Goal: Task Accomplishment & Management: Complete application form

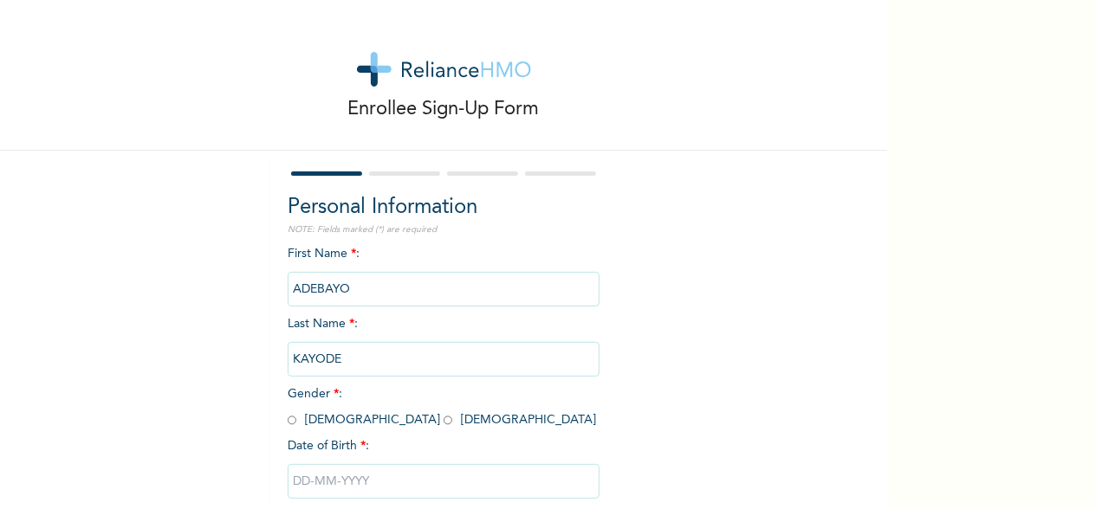
click at [288, 418] on input "radio" at bounding box center [292, 420] width 9 height 16
radio input "true"
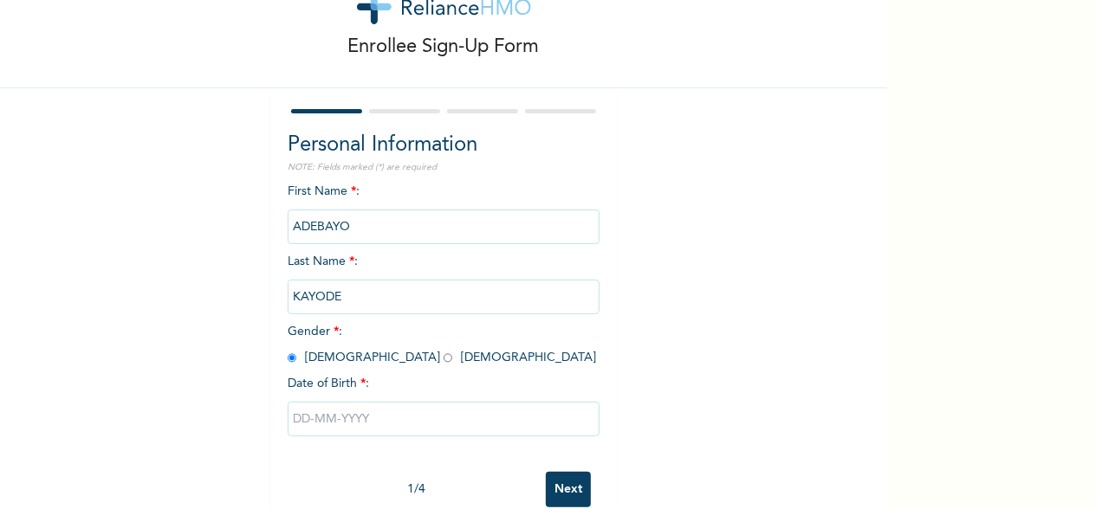
click at [373, 415] on input "text" at bounding box center [444, 419] width 312 height 35
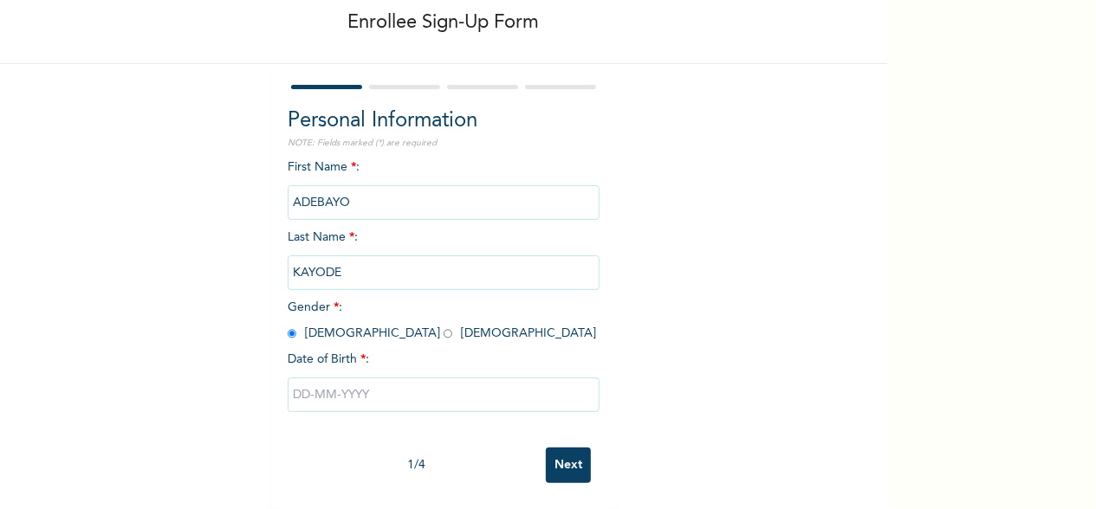
select select "8"
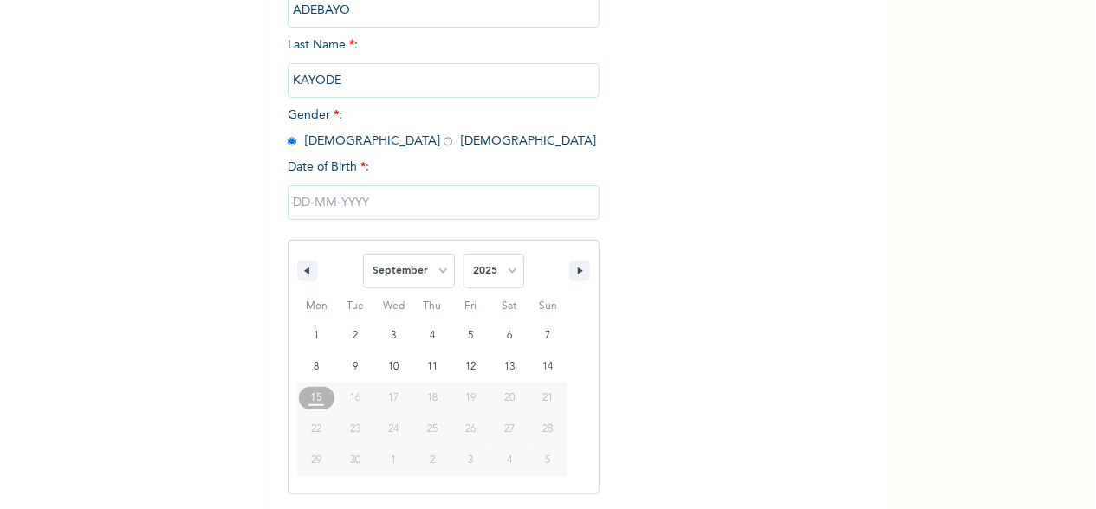
scroll to position [281, 0]
type input "[DATE]"
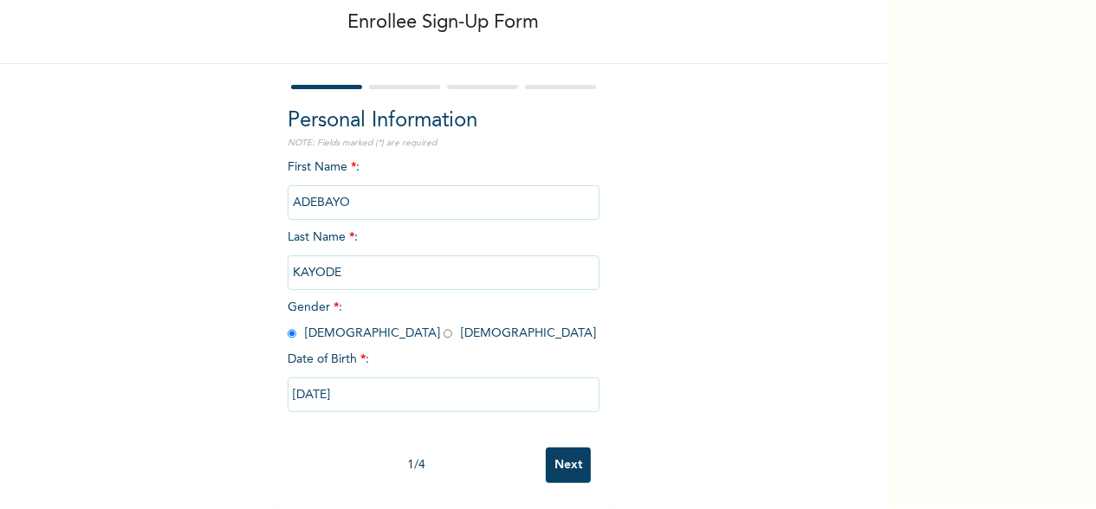
click at [372, 380] on input "[DATE]" at bounding box center [444, 395] width 312 height 35
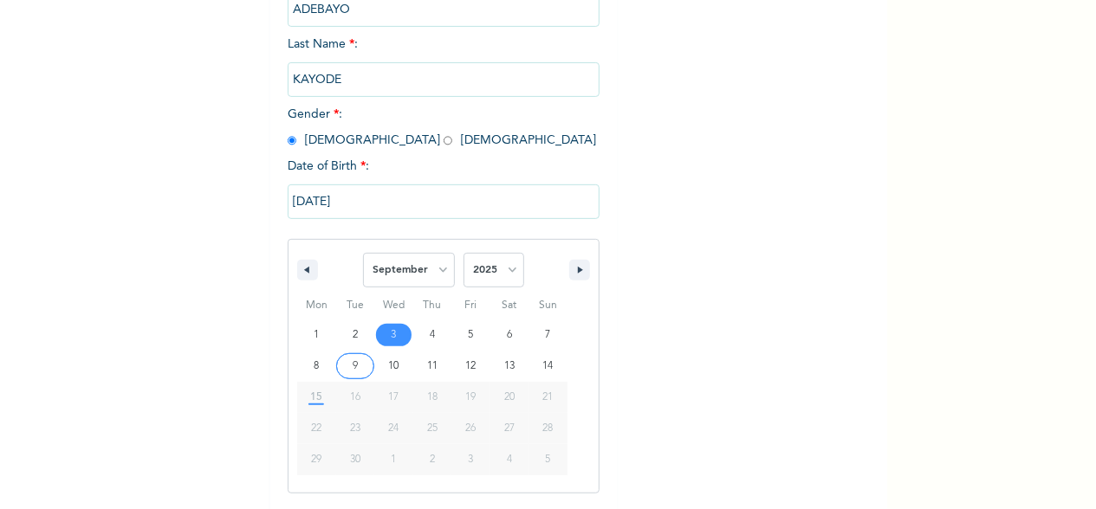
scroll to position [281, 0]
click at [301, 272] on icon "button" at bounding box center [305, 269] width 9 height 7
click at [301, 271] on button "button" at bounding box center [307, 269] width 21 height 21
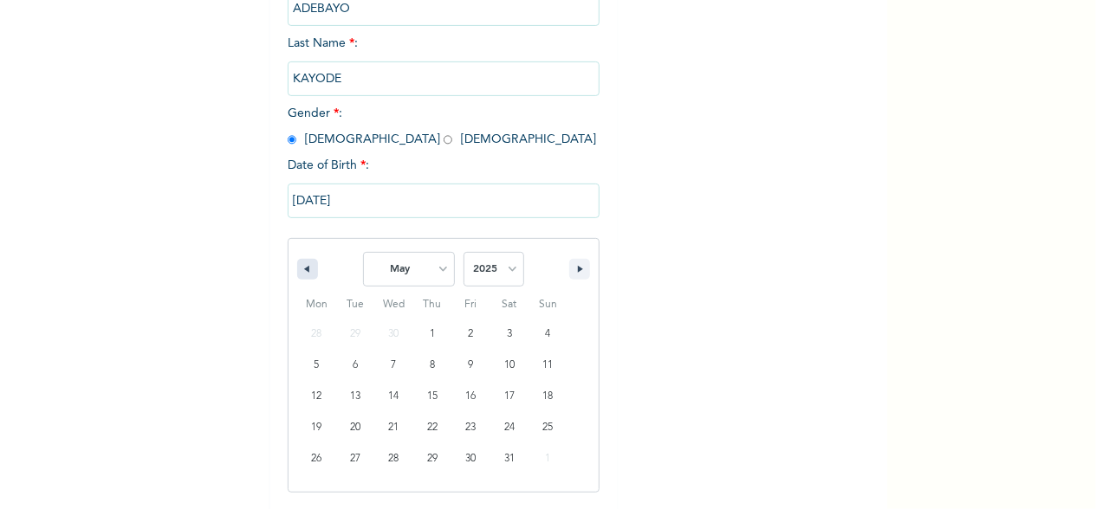
click at [301, 271] on button "button" at bounding box center [307, 269] width 21 height 21
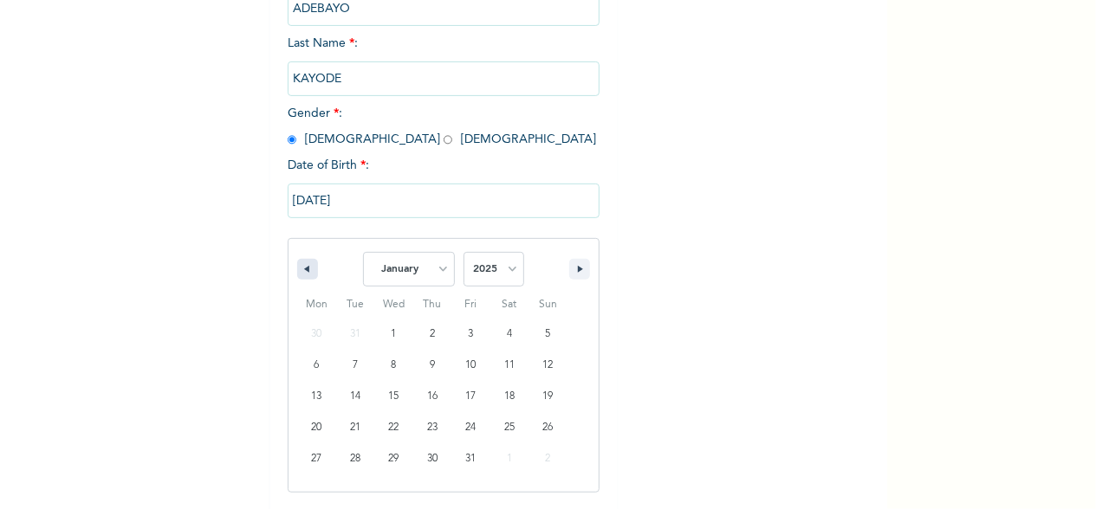
select select "11"
select select "2024"
click at [301, 271] on button "button" at bounding box center [307, 269] width 21 height 21
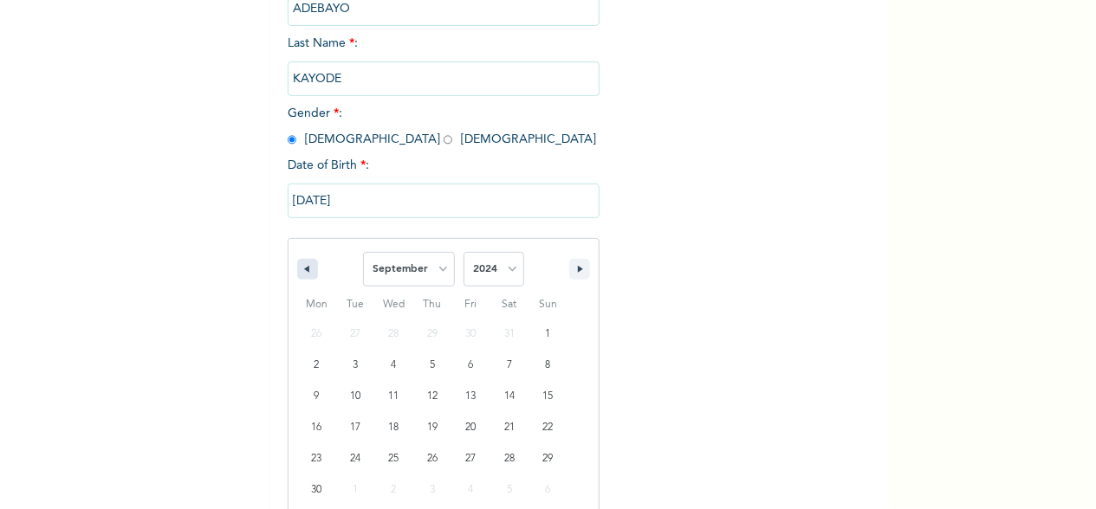
click at [301, 271] on button "button" at bounding box center [307, 269] width 21 height 21
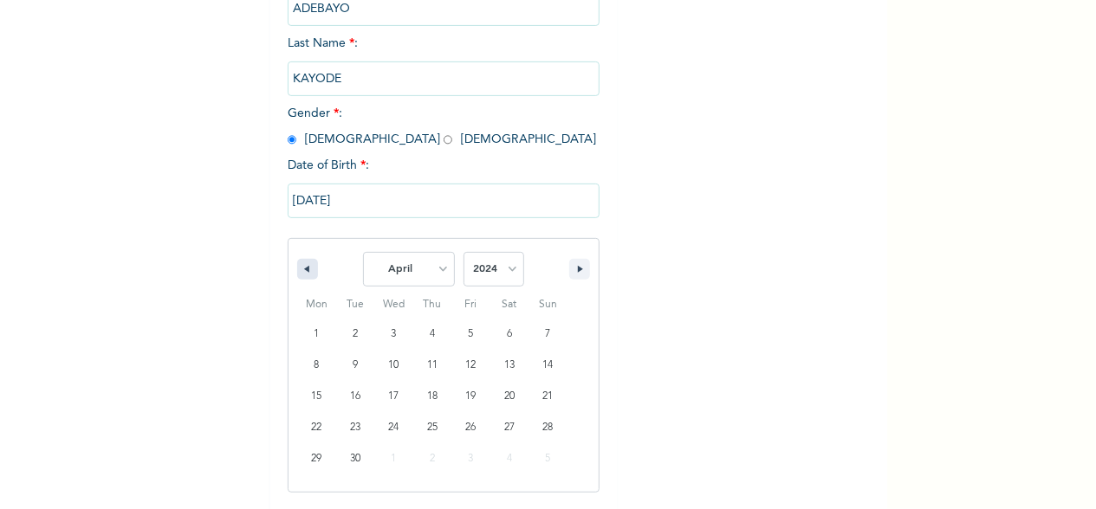
click at [301, 271] on button "button" at bounding box center [307, 269] width 21 height 21
select select "11"
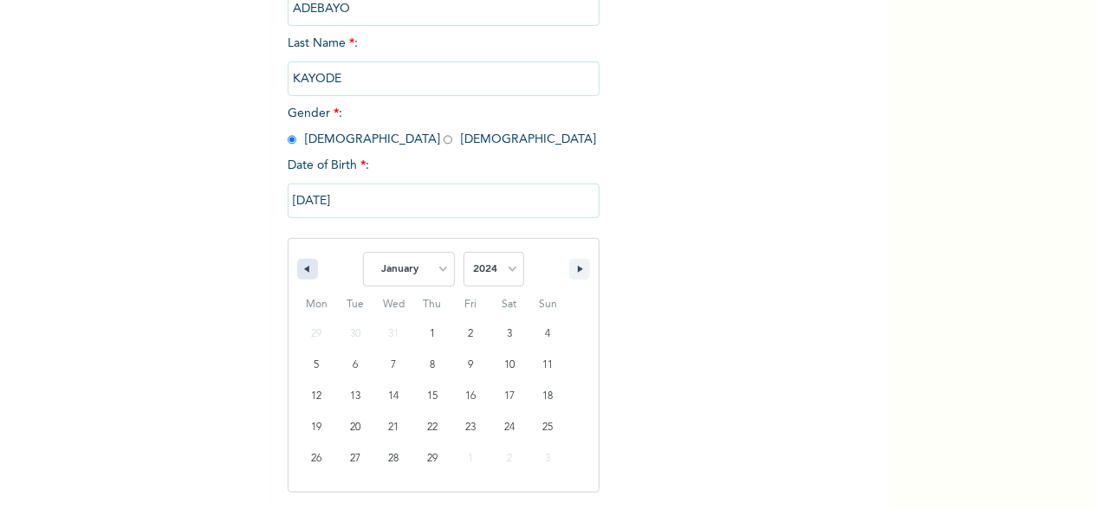
select select "2023"
click at [301, 271] on button "button" at bounding box center [307, 269] width 21 height 21
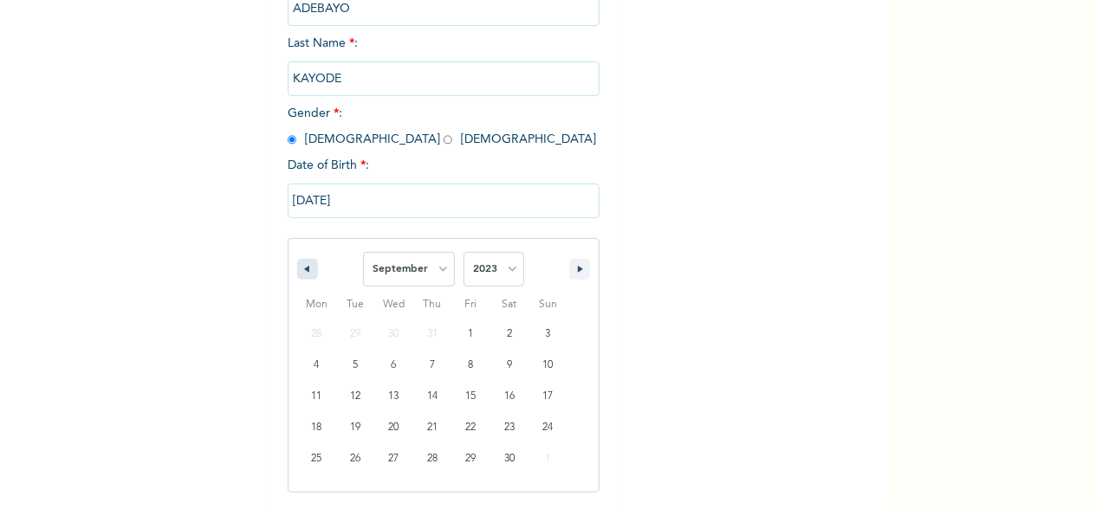
select select "7"
click at [365, 196] on input "[DATE]" at bounding box center [444, 201] width 312 height 35
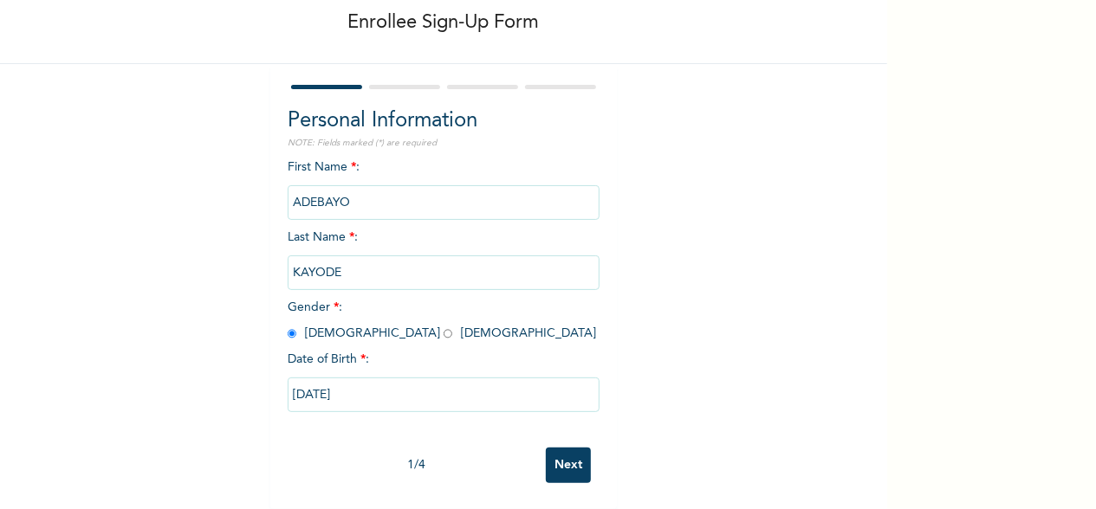
click at [365, 379] on input "[DATE]" at bounding box center [444, 395] width 312 height 35
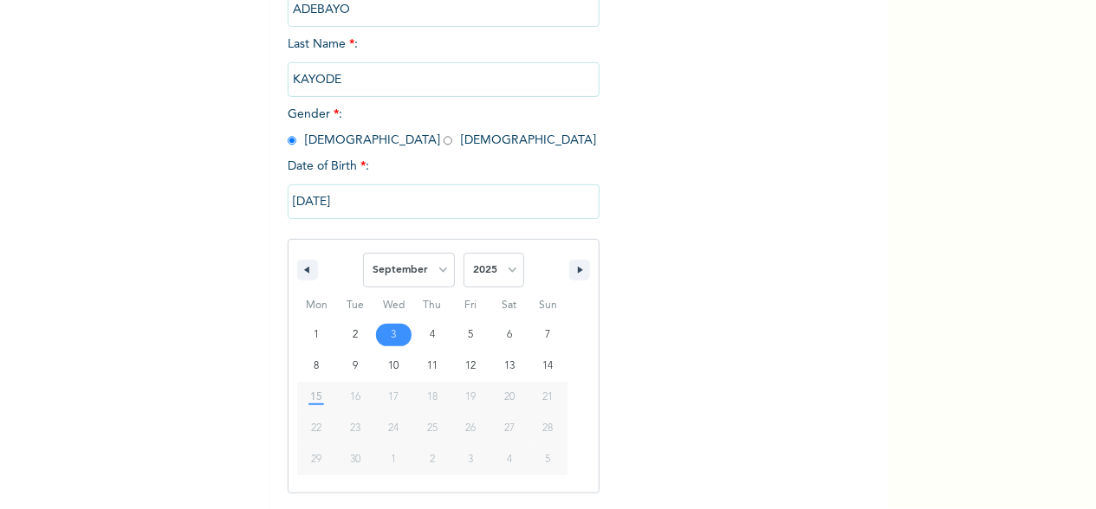
scroll to position [281, 0]
click at [301, 269] on icon "button" at bounding box center [305, 269] width 9 height 7
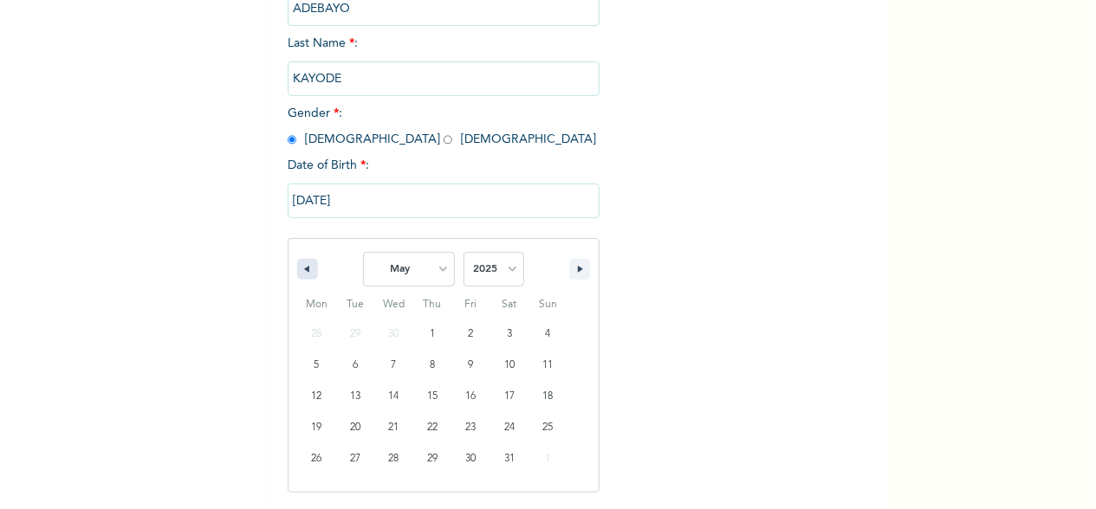
click at [301, 269] on icon "button" at bounding box center [305, 269] width 9 height 7
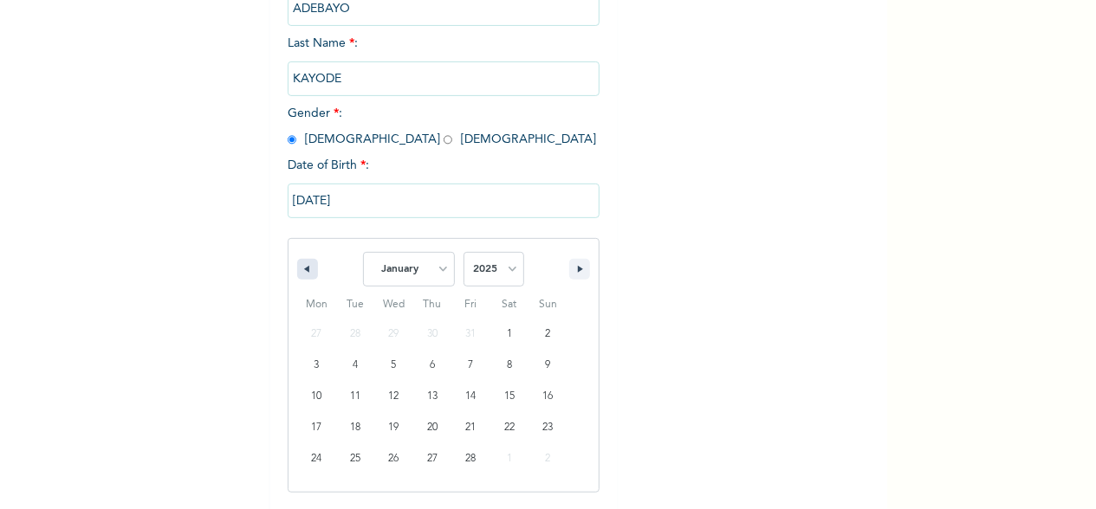
select select "11"
select select "2024"
click at [301, 269] on icon "button" at bounding box center [305, 269] width 9 height 7
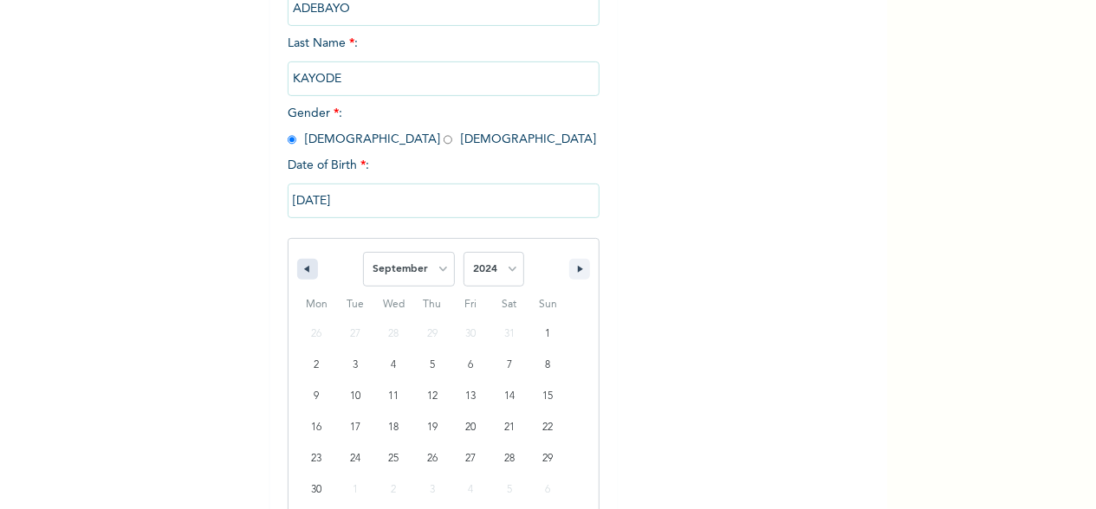
click at [301, 269] on icon "button" at bounding box center [305, 269] width 9 height 7
select select "4"
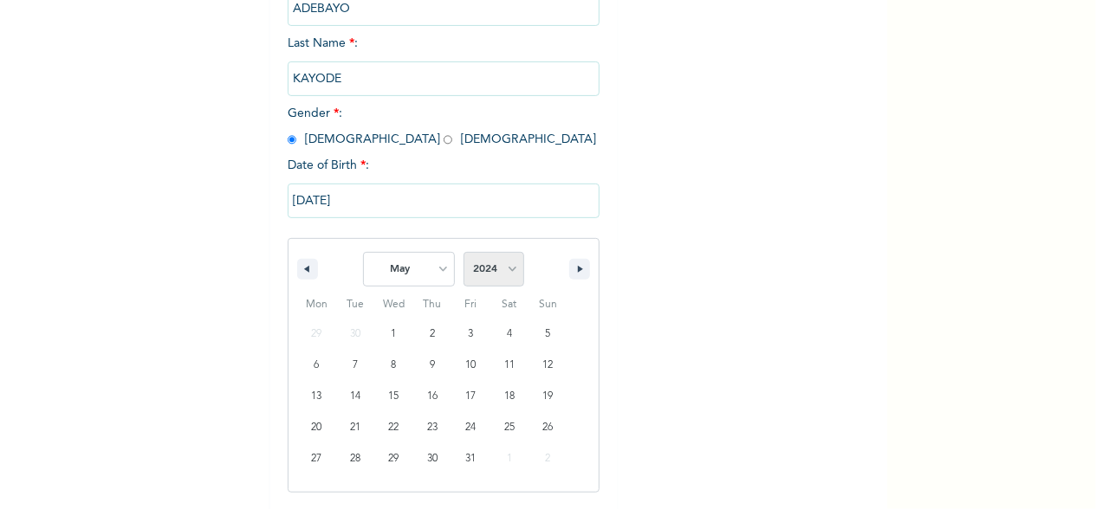
click at [463, 252] on select "2025 2024 2023 2022 2021 2020 2019 2018 2017 2016 2015 2014 2013 2012 2011 2010…" at bounding box center [493, 269] width 61 height 35
select select "1982"
click option "1982" at bounding box center [0, 0] width 0 height 0
type input "[DATE]"
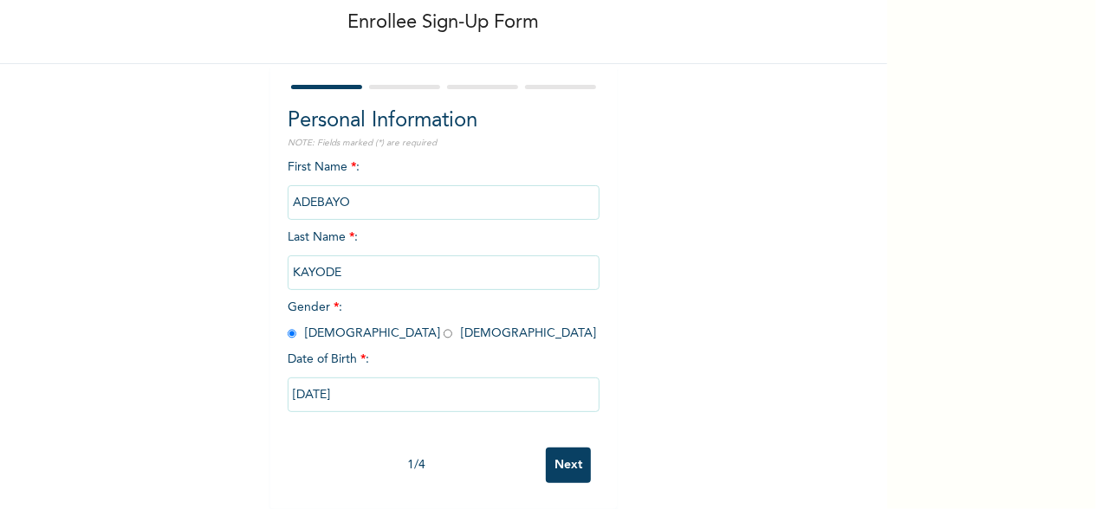
click at [560, 448] on input "Next" at bounding box center [568, 466] width 45 height 36
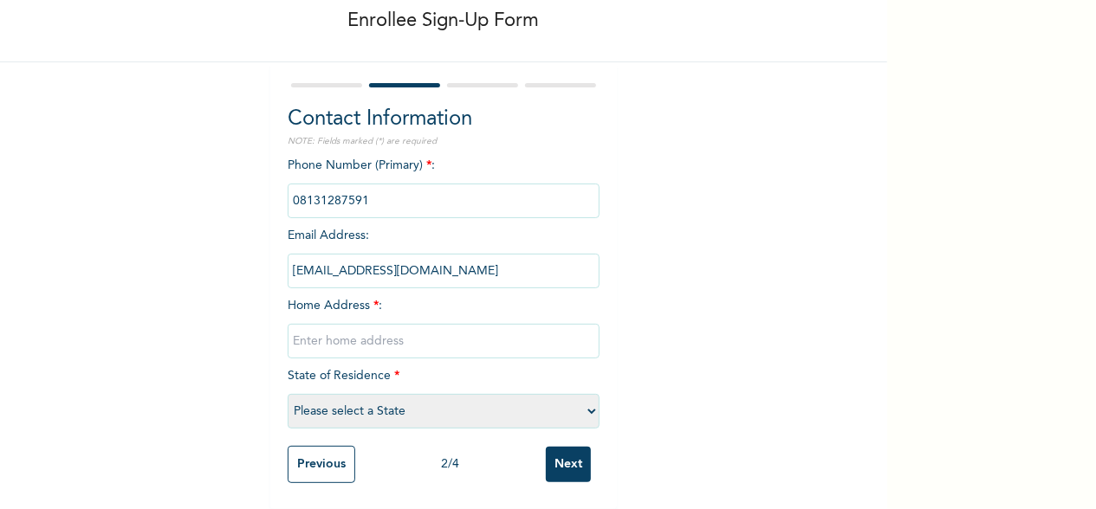
click at [393, 229] on div "Phone Number (Primary) * : Email Address : [EMAIL_ADDRESS][DOMAIN_NAME] Home Ad…" at bounding box center [444, 297] width 312 height 281
click at [366, 216] on div "Phone Number (Primary) * : Email Address : [EMAIL_ADDRESS][DOMAIN_NAME] Home Ad…" at bounding box center [444, 297] width 312 height 281
click at [392, 325] on input "text" at bounding box center [444, 341] width 312 height 35
type input "3, [PERSON_NAME], [GEOGRAPHIC_DATA], [GEOGRAPHIC_DATA]"
click at [288, 394] on select "Please select a State [PERSON_NAME] (FCT) [PERSON_NAME] Ibom [GEOGRAPHIC_DATA] …" at bounding box center [444, 411] width 312 height 35
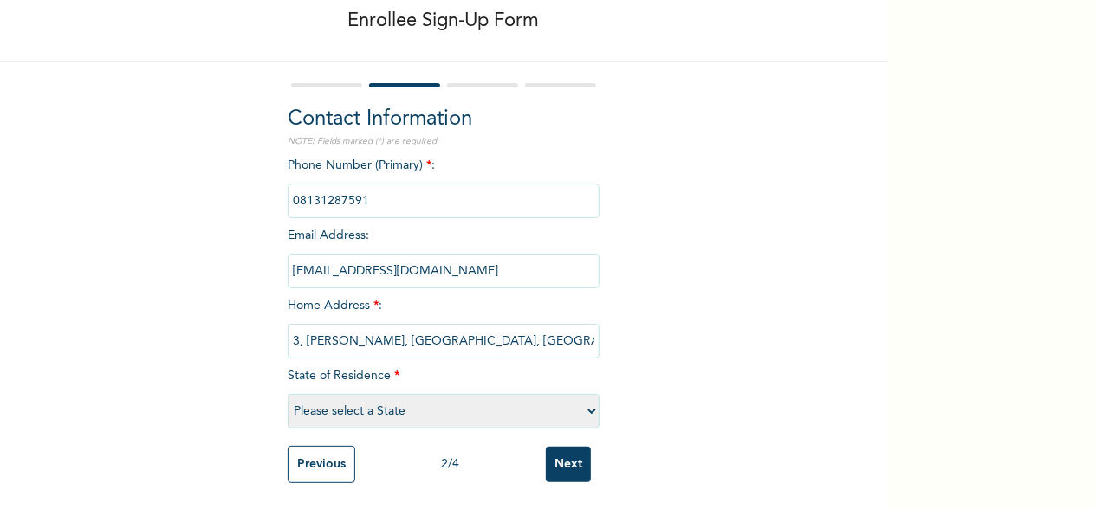
select select "25"
click option "[GEOGRAPHIC_DATA]" at bounding box center [0, 0] width 0 height 0
click at [562, 447] on input "Next" at bounding box center [568, 465] width 45 height 36
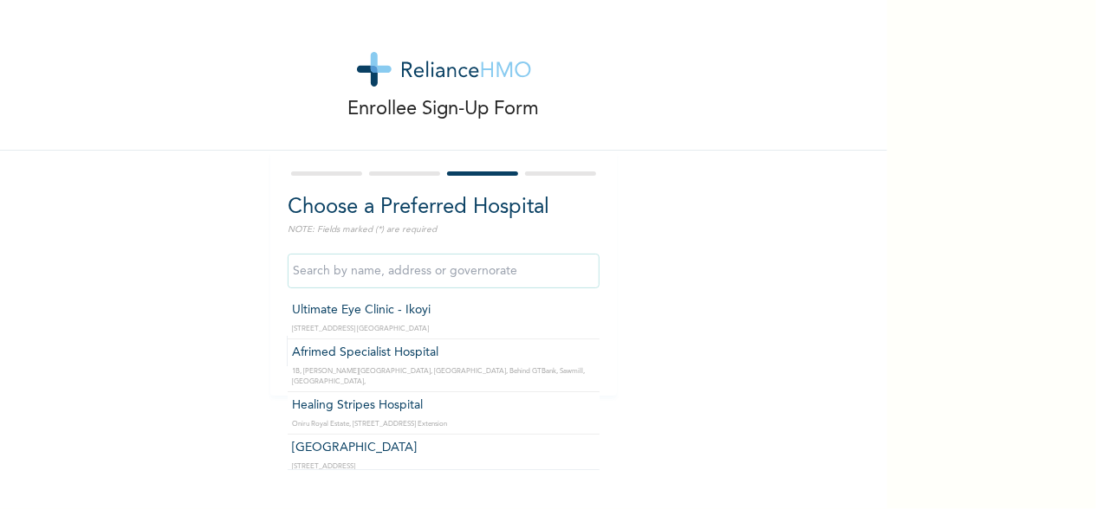
click at [542, 273] on input "text" at bounding box center [444, 271] width 312 height 35
click at [540, 275] on input "text" at bounding box center [444, 271] width 312 height 35
click at [354, 263] on input "text" at bounding box center [444, 271] width 312 height 35
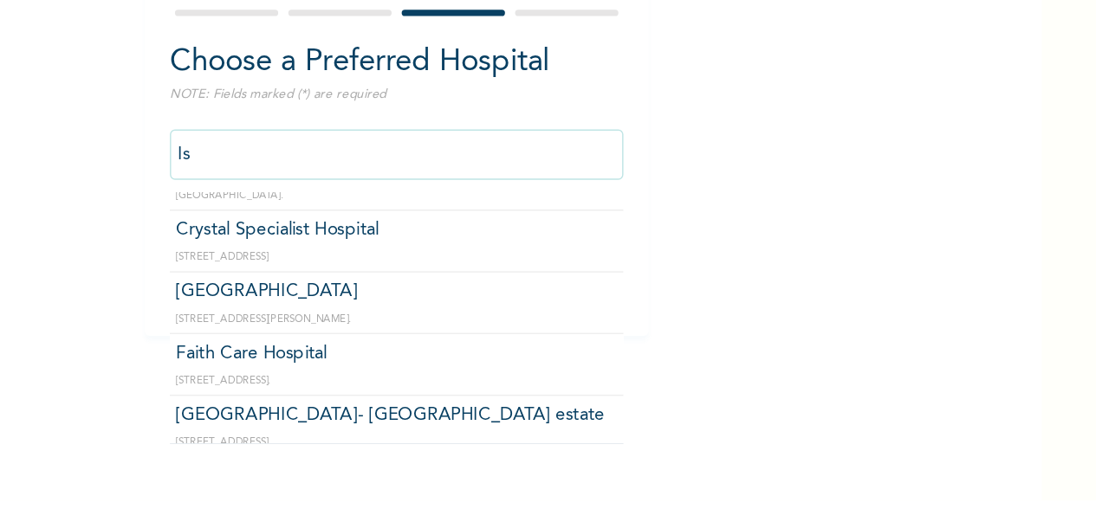
scroll to position [159, 0]
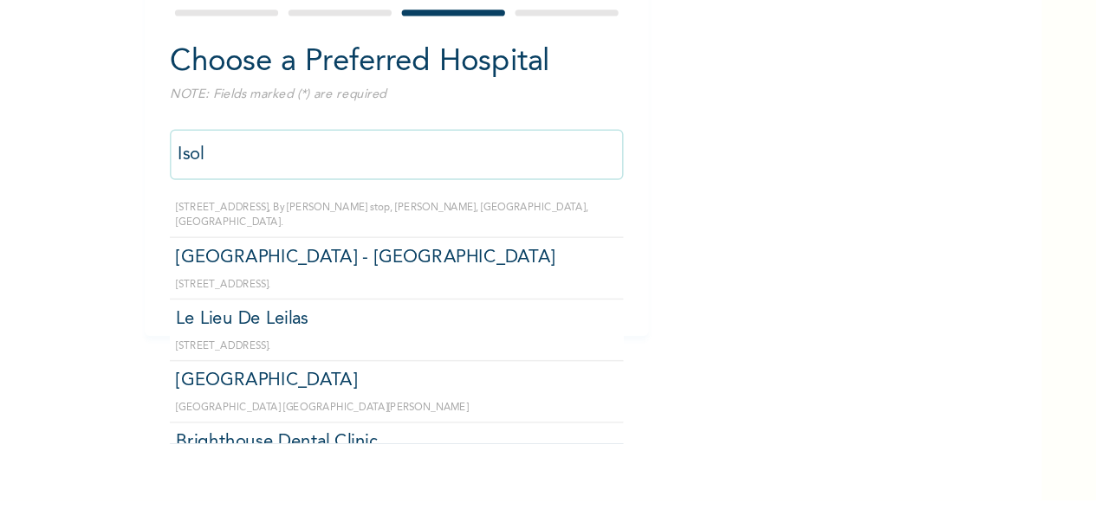
type input "Isolo"
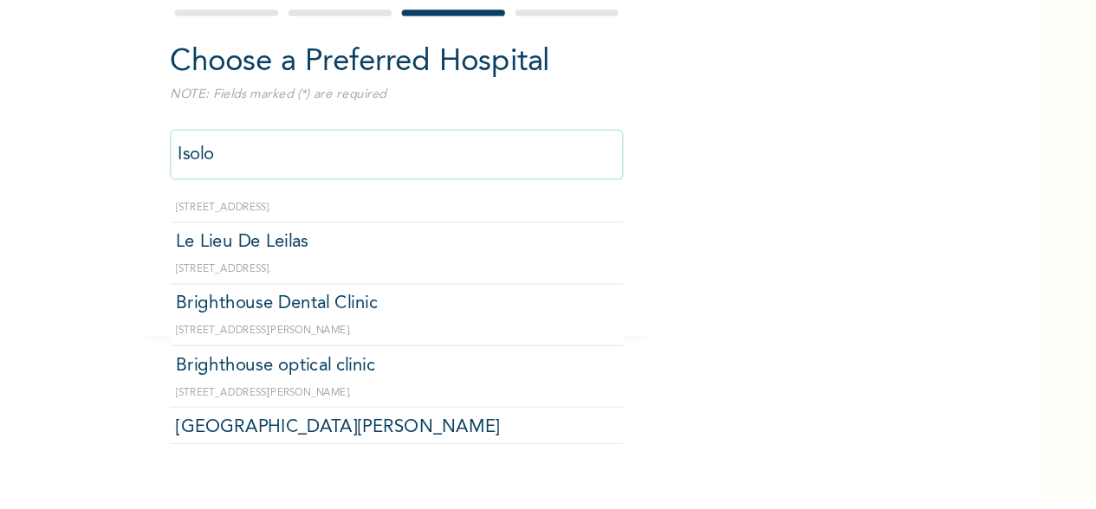
click input "Next" at bounding box center [568, 352] width 45 height 36
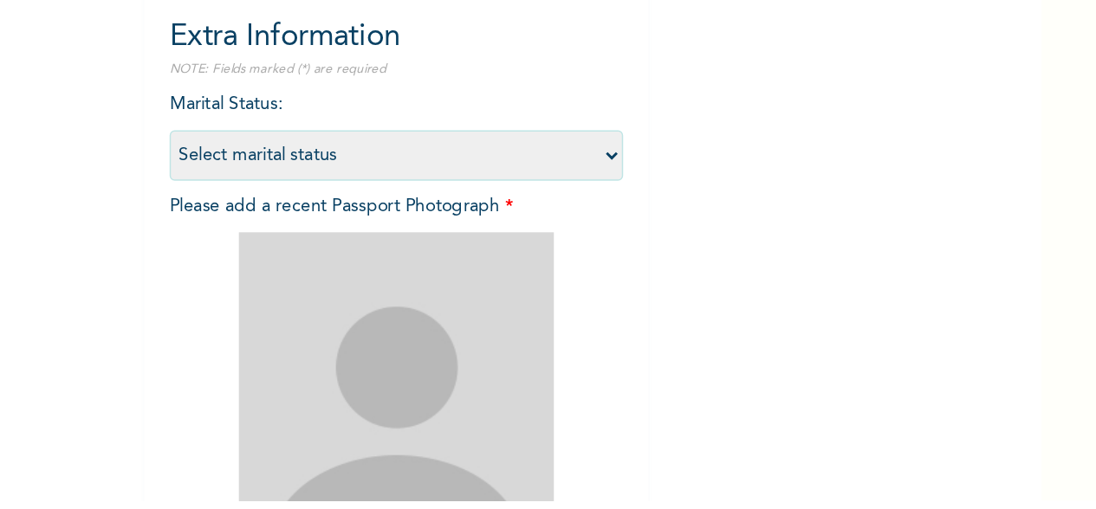
scroll to position [0, 0]
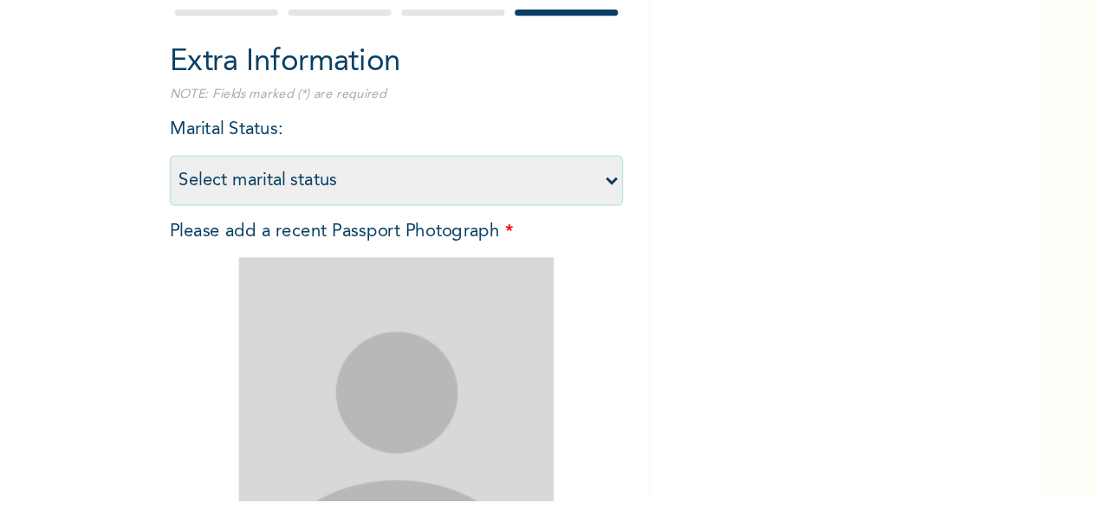
click at [288, 272] on select "Select marital status [DEMOGRAPHIC_DATA] Married [DEMOGRAPHIC_DATA] Widow/[DEMO…" at bounding box center [444, 289] width 312 height 35
click at [580, 285] on select "Select marital status [DEMOGRAPHIC_DATA] Married [DEMOGRAPHIC_DATA] Widow/[DEMO…" at bounding box center [444, 289] width 312 height 35
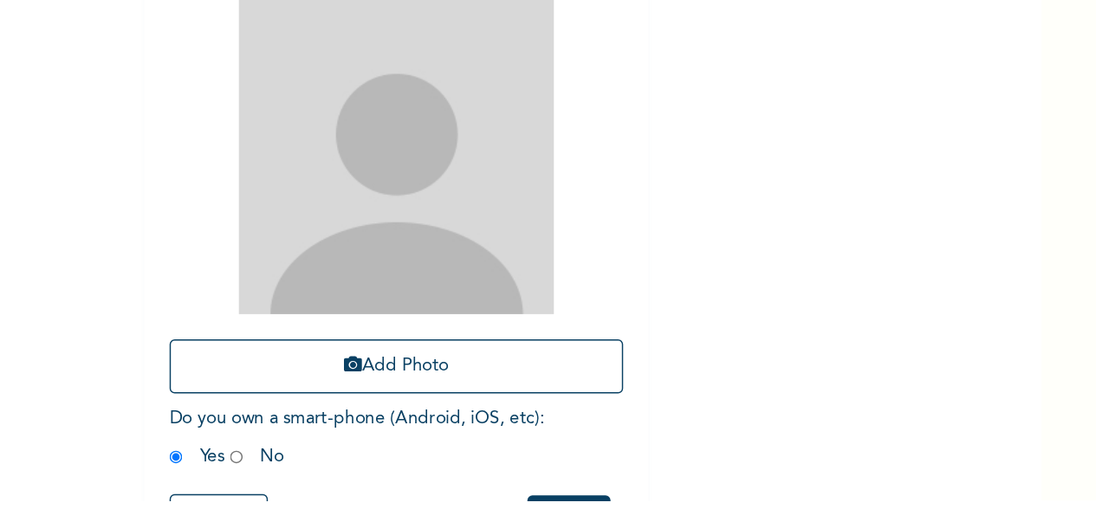
scroll to position [249, 0]
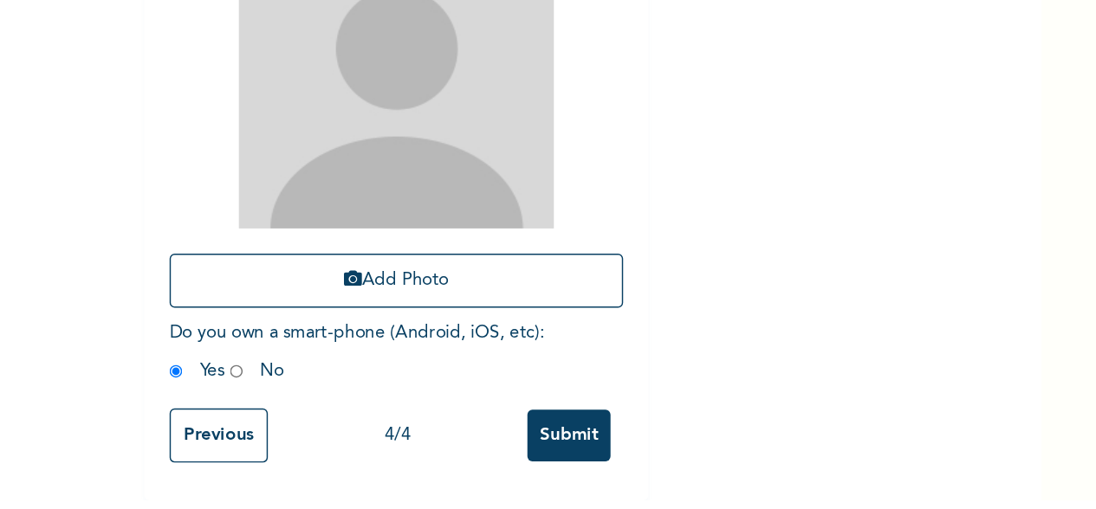
click at [325, 447] on input "Previous" at bounding box center [322, 464] width 68 height 37
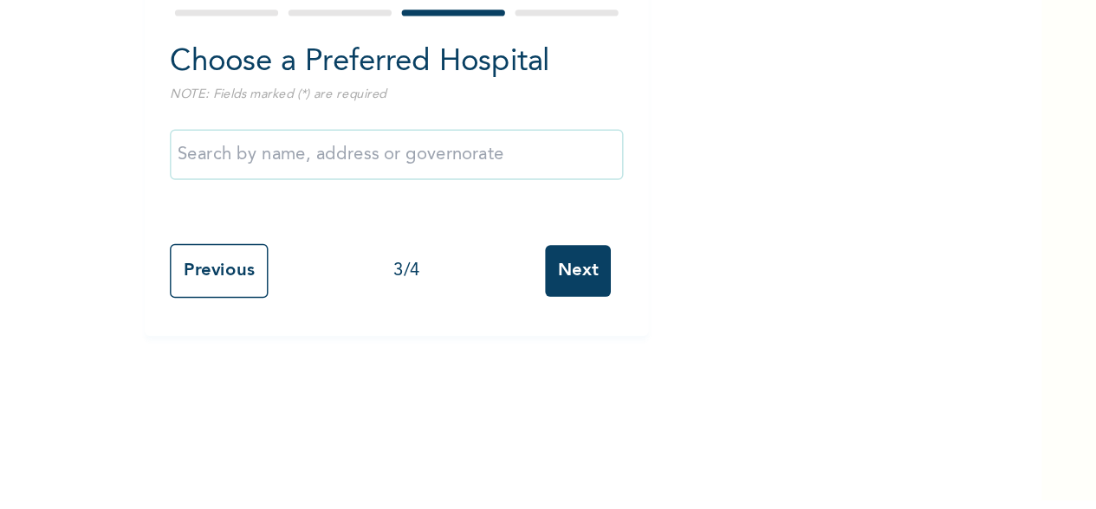
click at [552, 271] on input "text" at bounding box center [444, 271] width 312 height 35
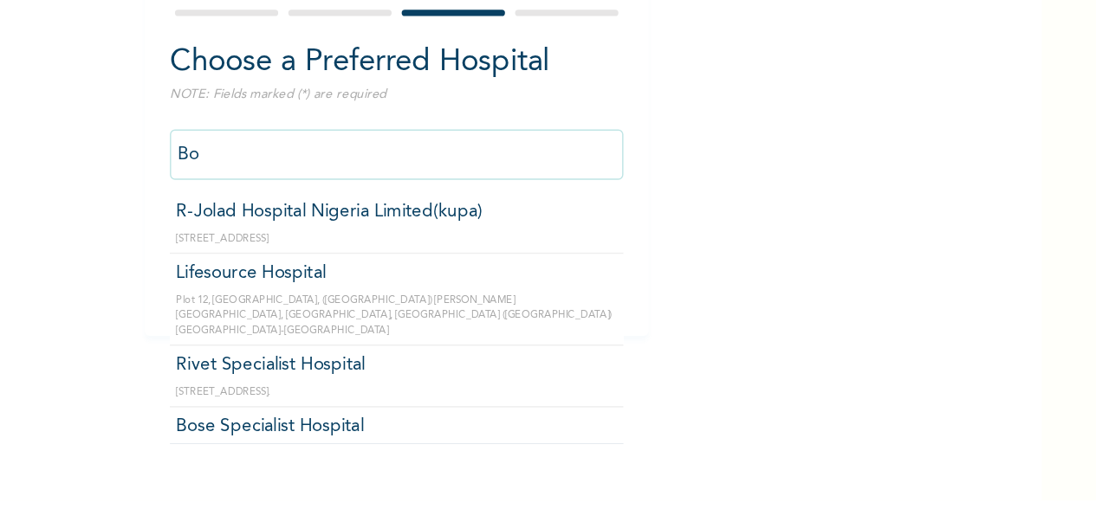
type input "B"
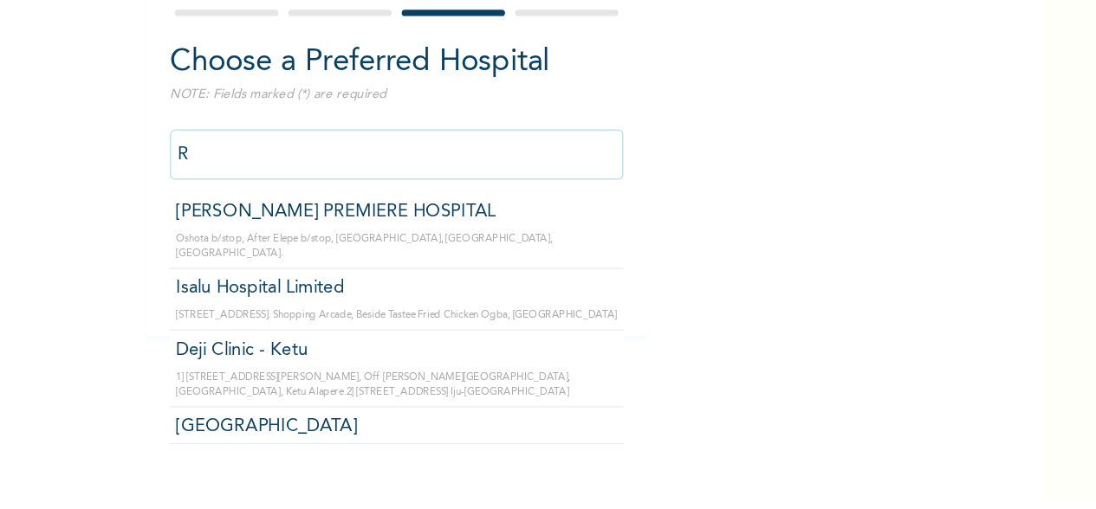
type input "R"
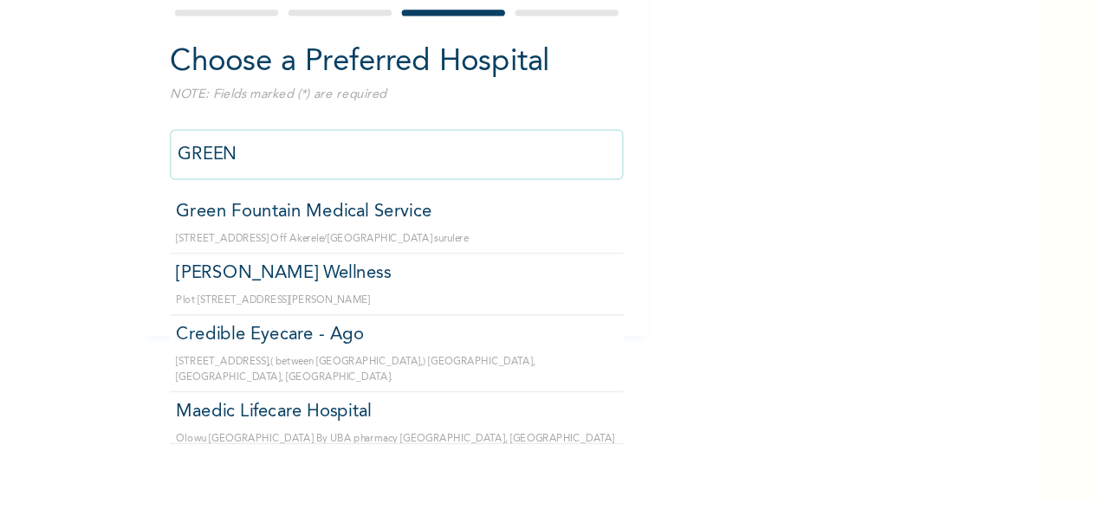
click at [341, 267] on input "GREEN" at bounding box center [444, 271] width 312 height 35
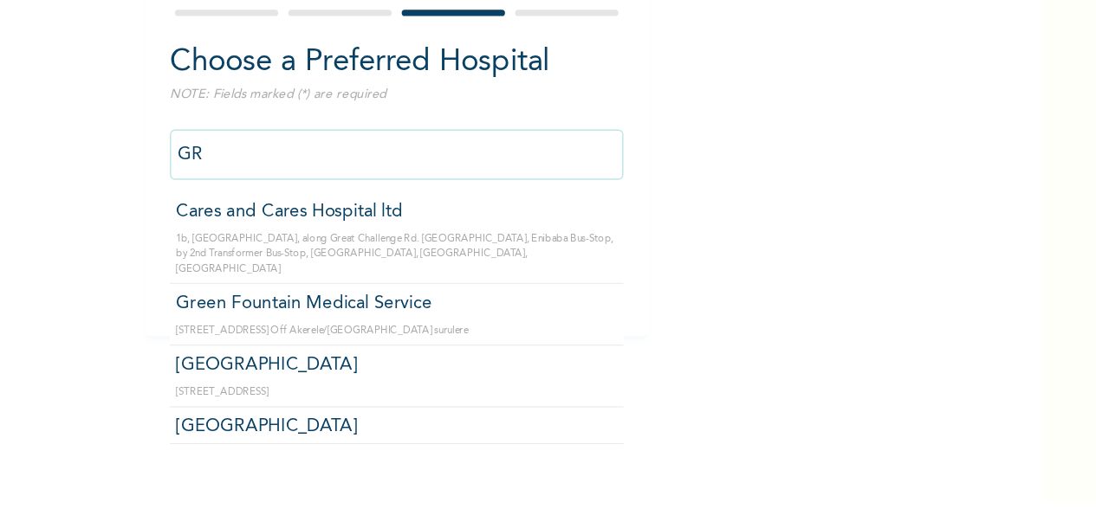
type input "G"
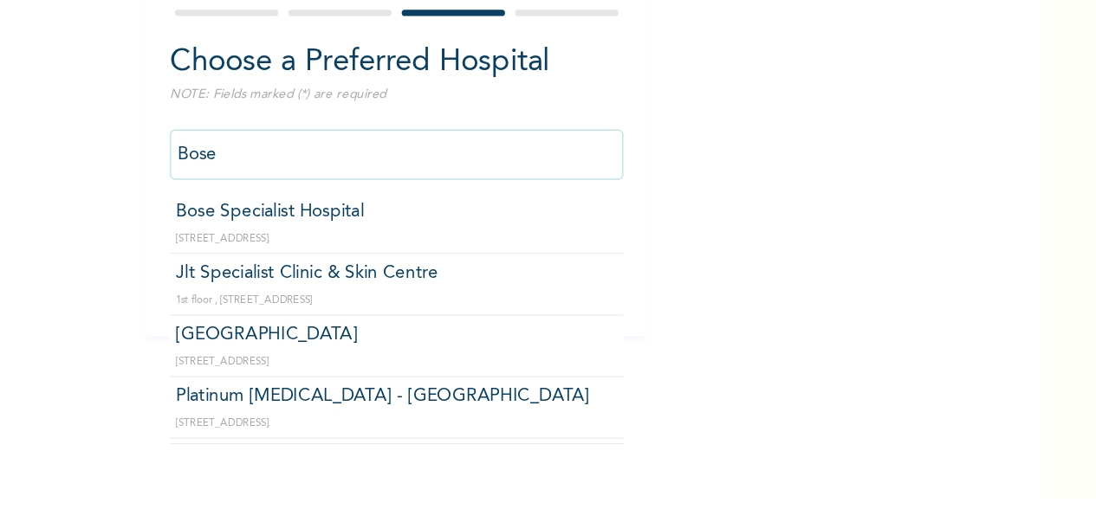
type input "Bose Specialist Hospital"
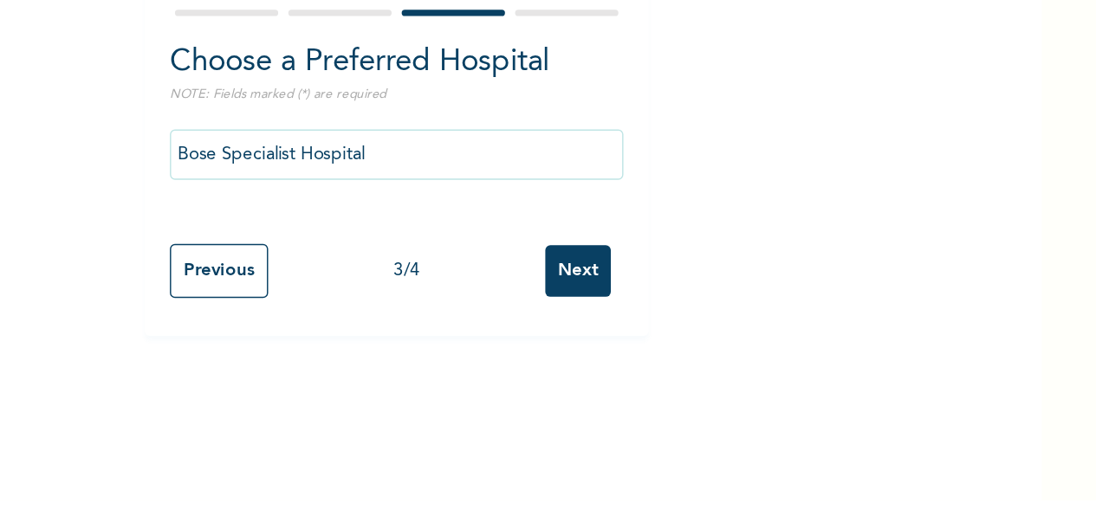
click at [566, 350] on input "Next" at bounding box center [568, 352] width 45 height 36
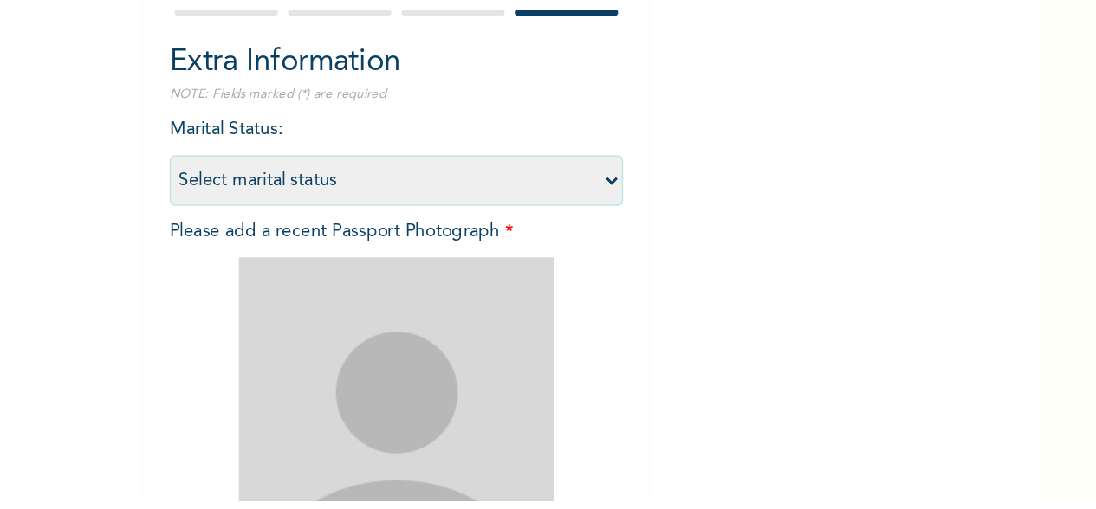
click at [288, 272] on select "Select marital status [DEMOGRAPHIC_DATA] Married [DEMOGRAPHIC_DATA] Widow/[DEMO…" at bounding box center [444, 289] width 312 height 35
select select "2"
click option "Married" at bounding box center [0, 0] width 0 height 0
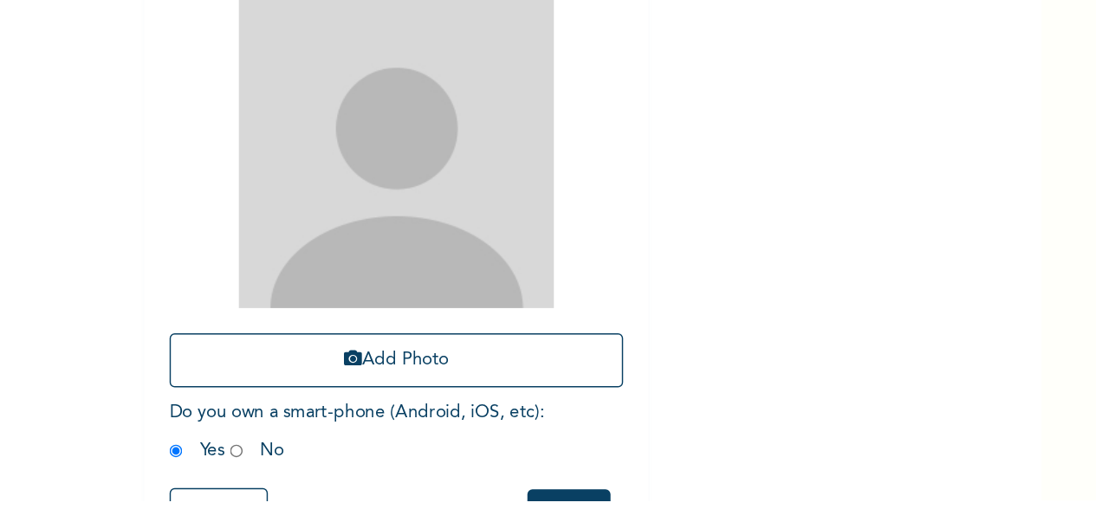
scroll to position [187, 0]
